Goal: Information Seeking & Learning: Learn about a topic

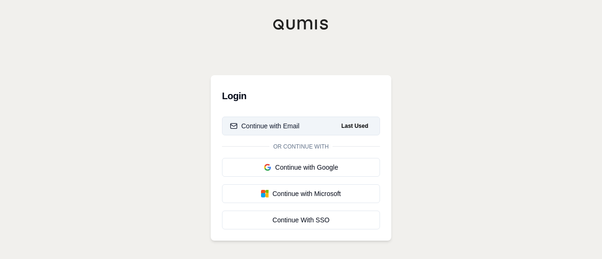
click at [297, 133] on button "Continue with Email Last Used" at bounding box center [301, 126] width 158 height 19
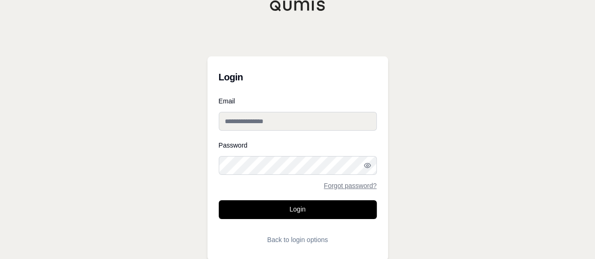
type input "**********"
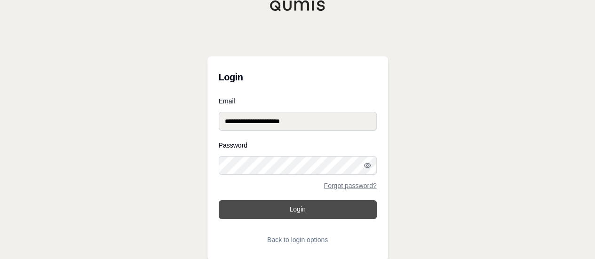
click at [292, 213] on button "Login" at bounding box center [298, 209] width 158 height 19
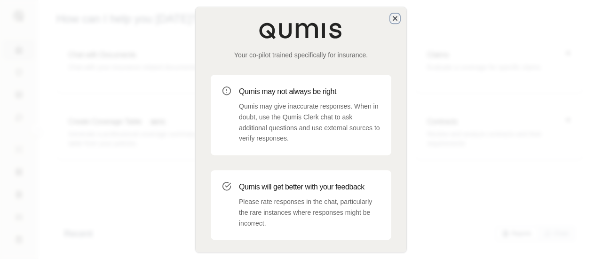
click at [394, 15] on icon "button" at bounding box center [395, 19] width 8 height 8
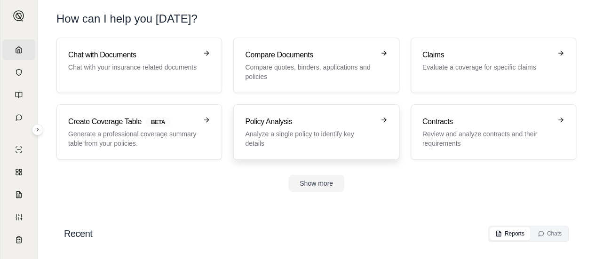
click at [308, 115] on link "Policy Analysis Analyze a single policy to identify key details" at bounding box center [316, 131] width 166 height 55
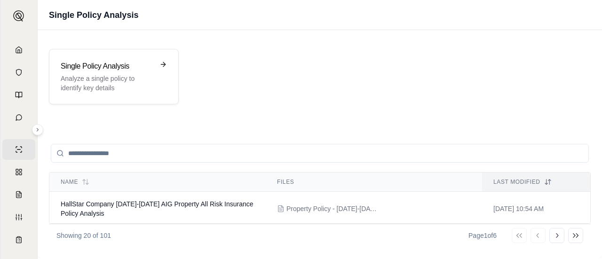
click at [176, 148] on input "search" at bounding box center [320, 153] width 538 height 19
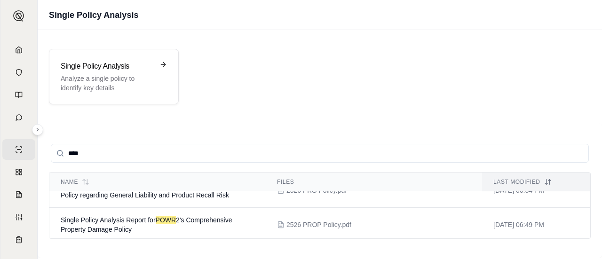
scroll to position [123, 0]
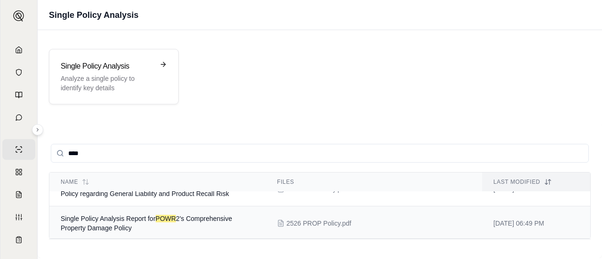
type input "****"
click at [195, 216] on span "Single Policy Analysis Report for POWR 2's Comprehensive Property Damage Policy" at bounding box center [147, 223] width 172 height 17
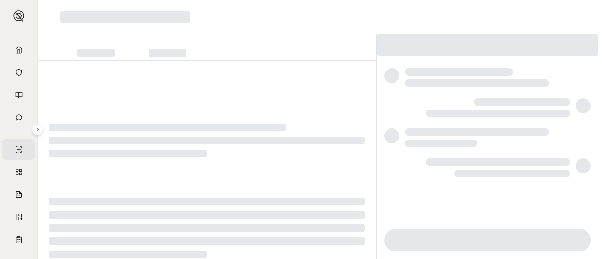
click at [411, 248] on div at bounding box center [487, 240] width 206 height 23
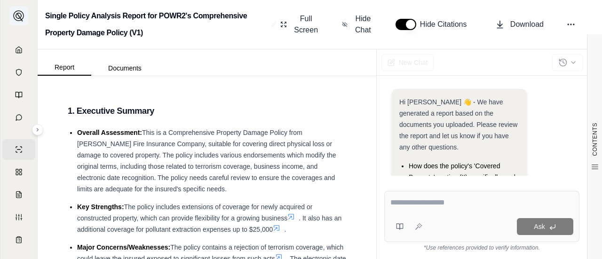
scroll to position [178, 0]
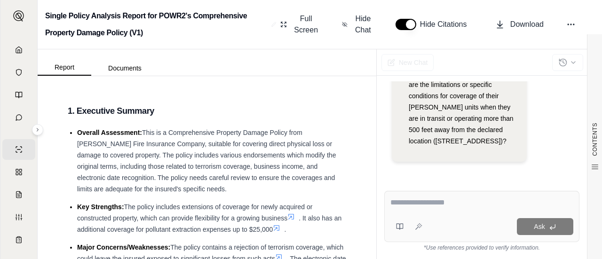
click at [426, 213] on div "Ask" at bounding box center [481, 216] width 195 height 51
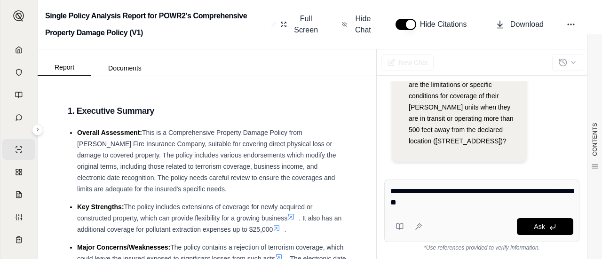
type textarea "**********"
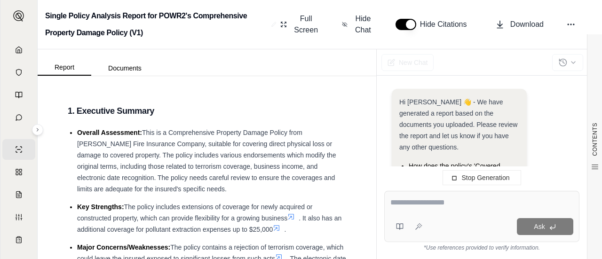
scroll to position [0, 0]
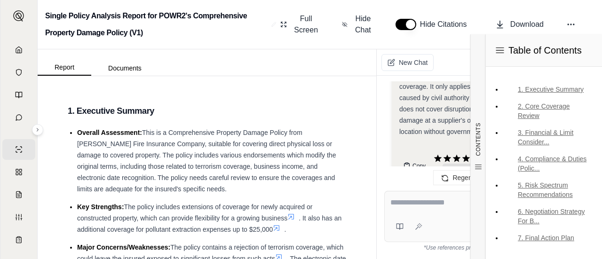
scroll to position [2430, 0]
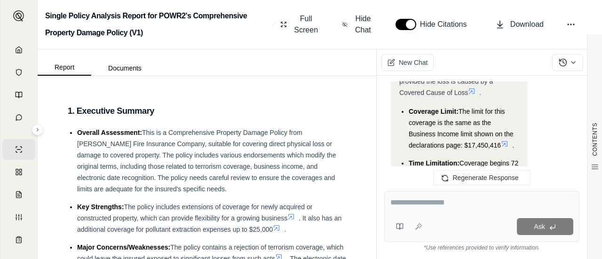
scroll to position [2279, 0]
